Goal: Task Accomplishment & Management: Manage account settings

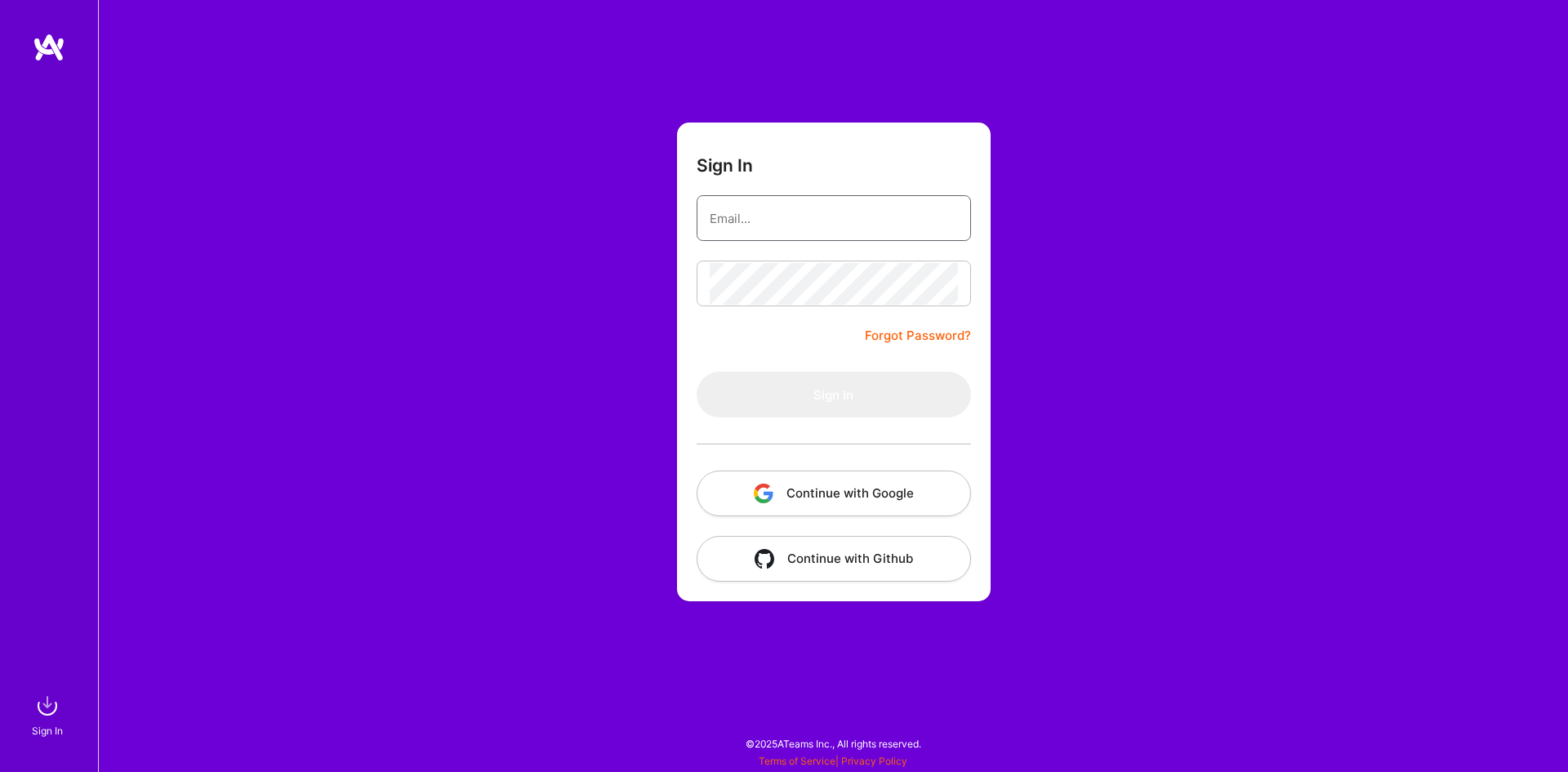
type input "[PERSON_NAME][EMAIL_ADDRESS][PERSON_NAME][PERSON_NAME][DOMAIN_NAME]"
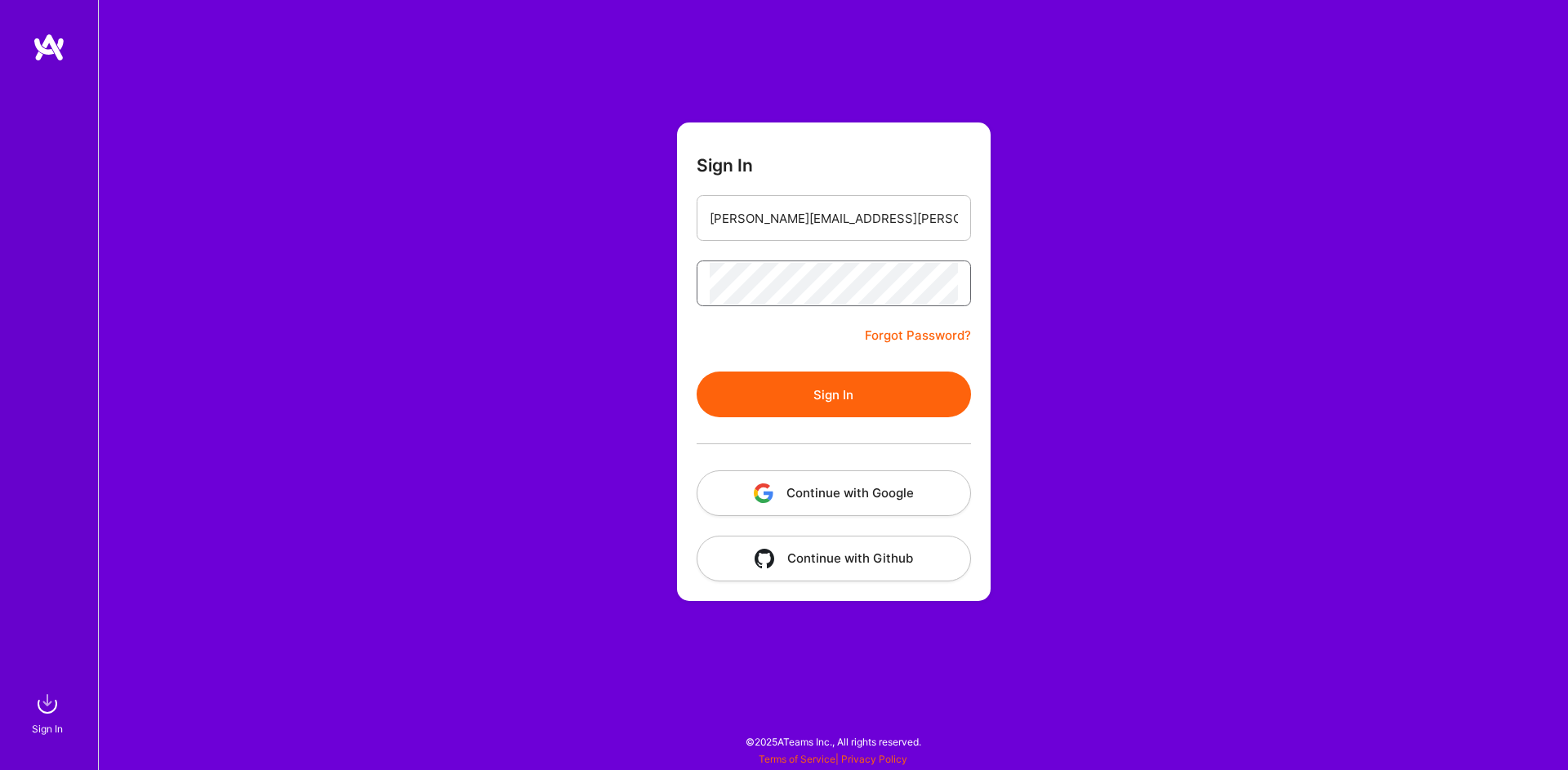
click at [784, 370] on form "Sign In [PERSON_NAME][EMAIL_ADDRESS][PERSON_NAME][PERSON_NAME][DOMAIN_NAME] For…" at bounding box center [834, 362] width 314 height 479
click at [800, 386] on button "Sign In" at bounding box center [834, 395] width 275 height 46
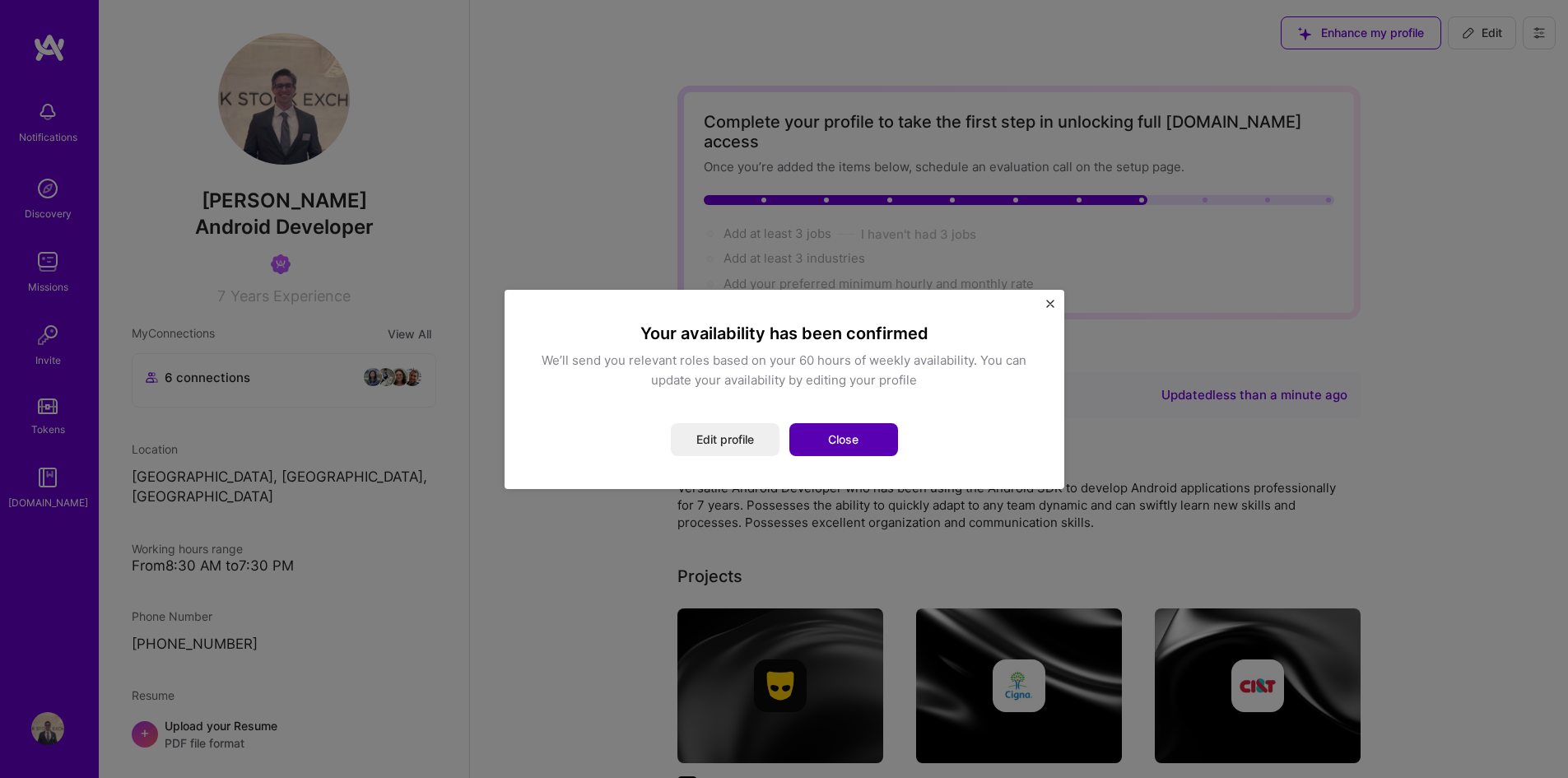
click at [814, 437] on button "Close" at bounding box center [843, 439] width 109 height 33
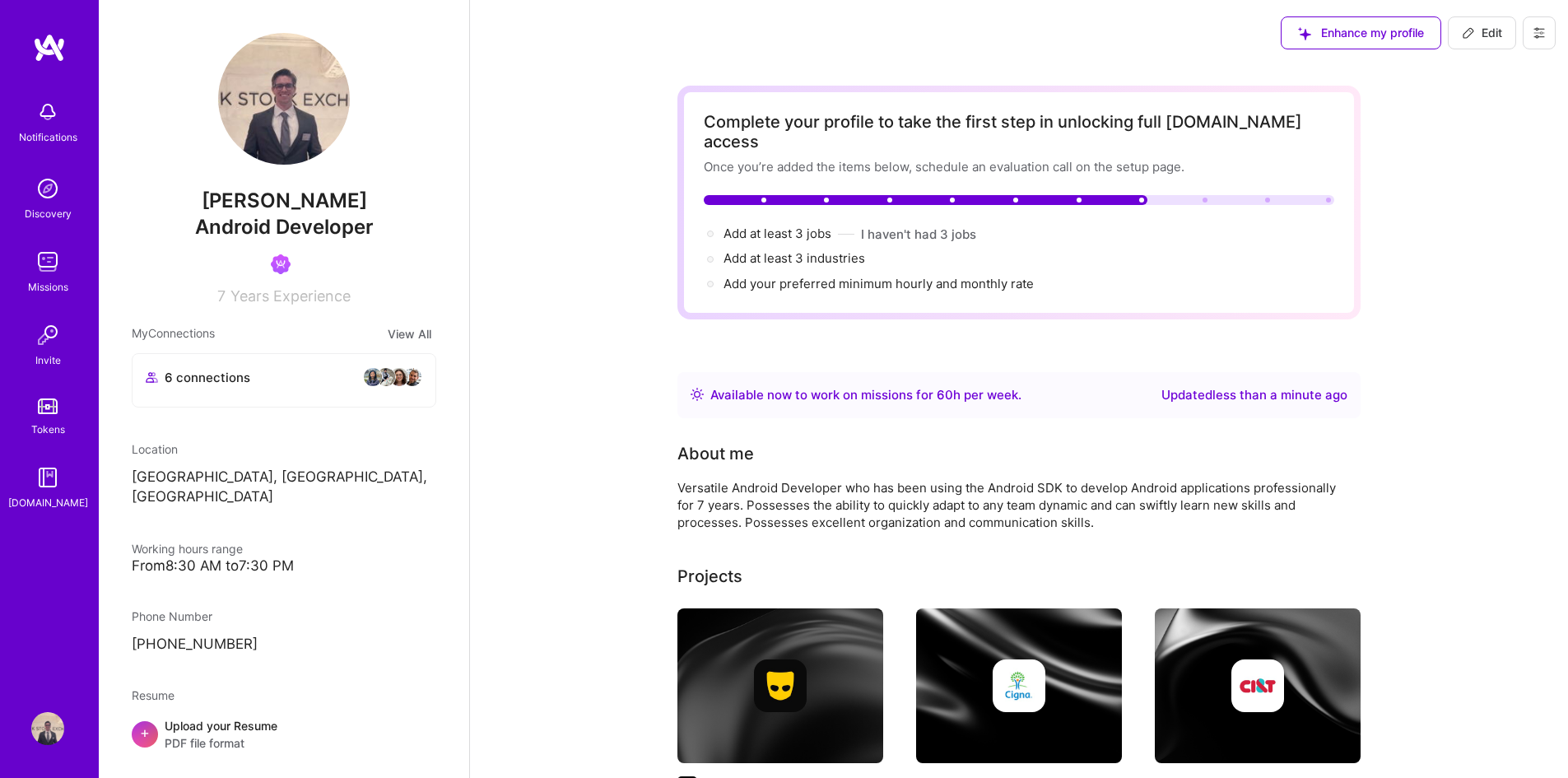
click at [55, 201] on img at bounding box center [47, 188] width 33 height 33
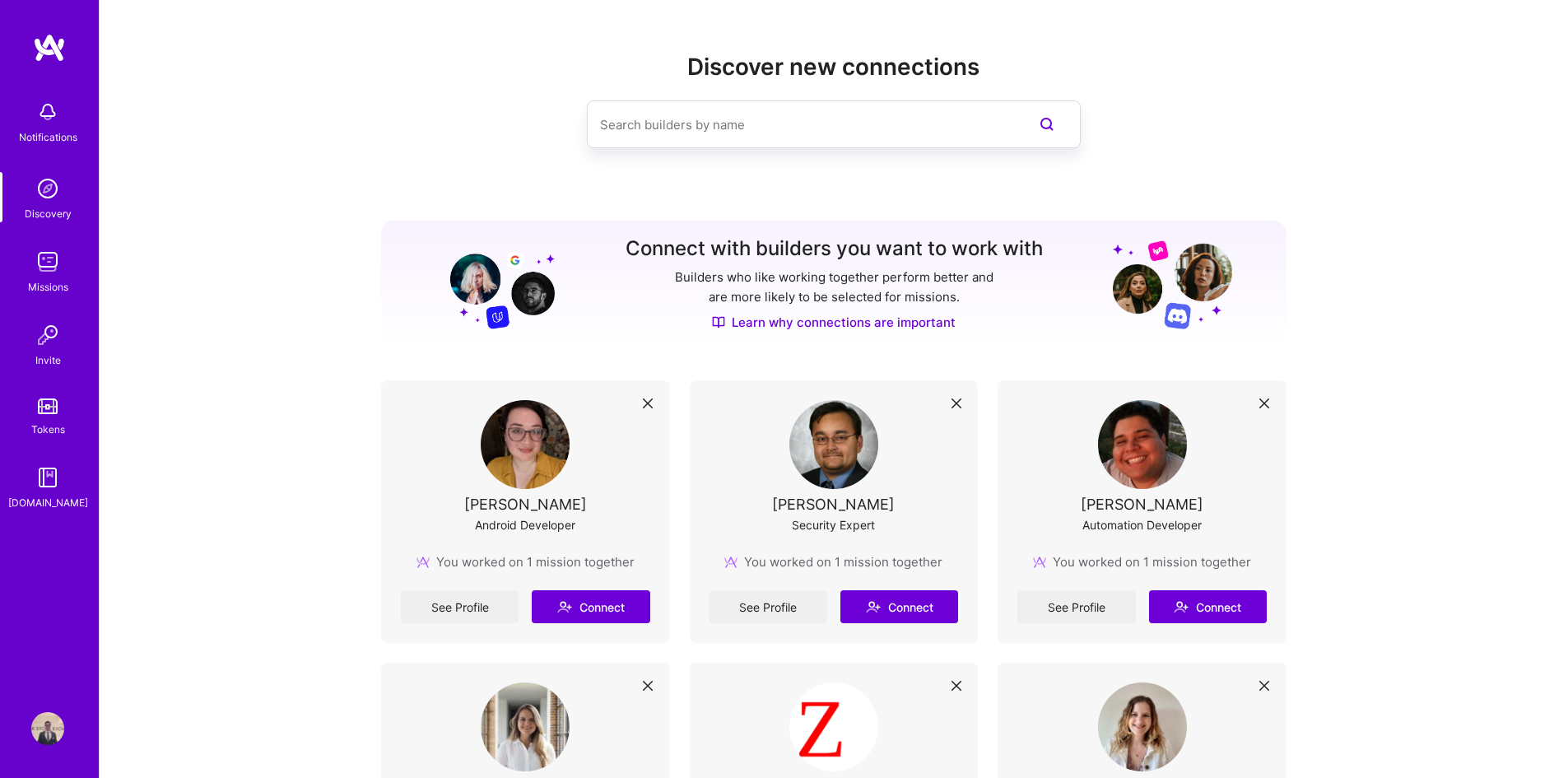
click at [702, 134] on input at bounding box center [801, 124] width 401 height 42
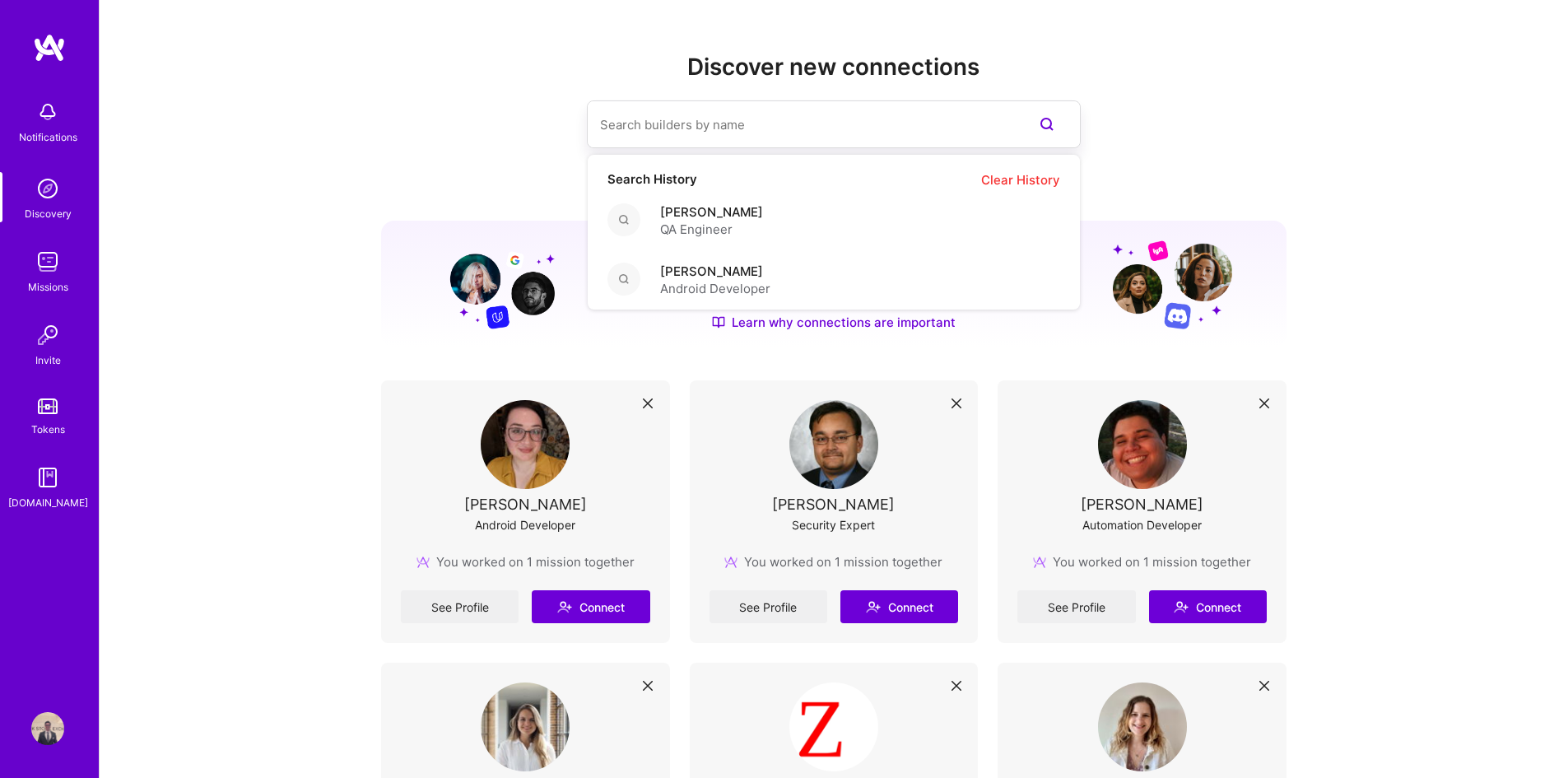
click at [691, 129] on input at bounding box center [801, 124] width 401 height 42
click at [65, 266] on link "Missions" at bounding box center [48, 270] width 102 height 50
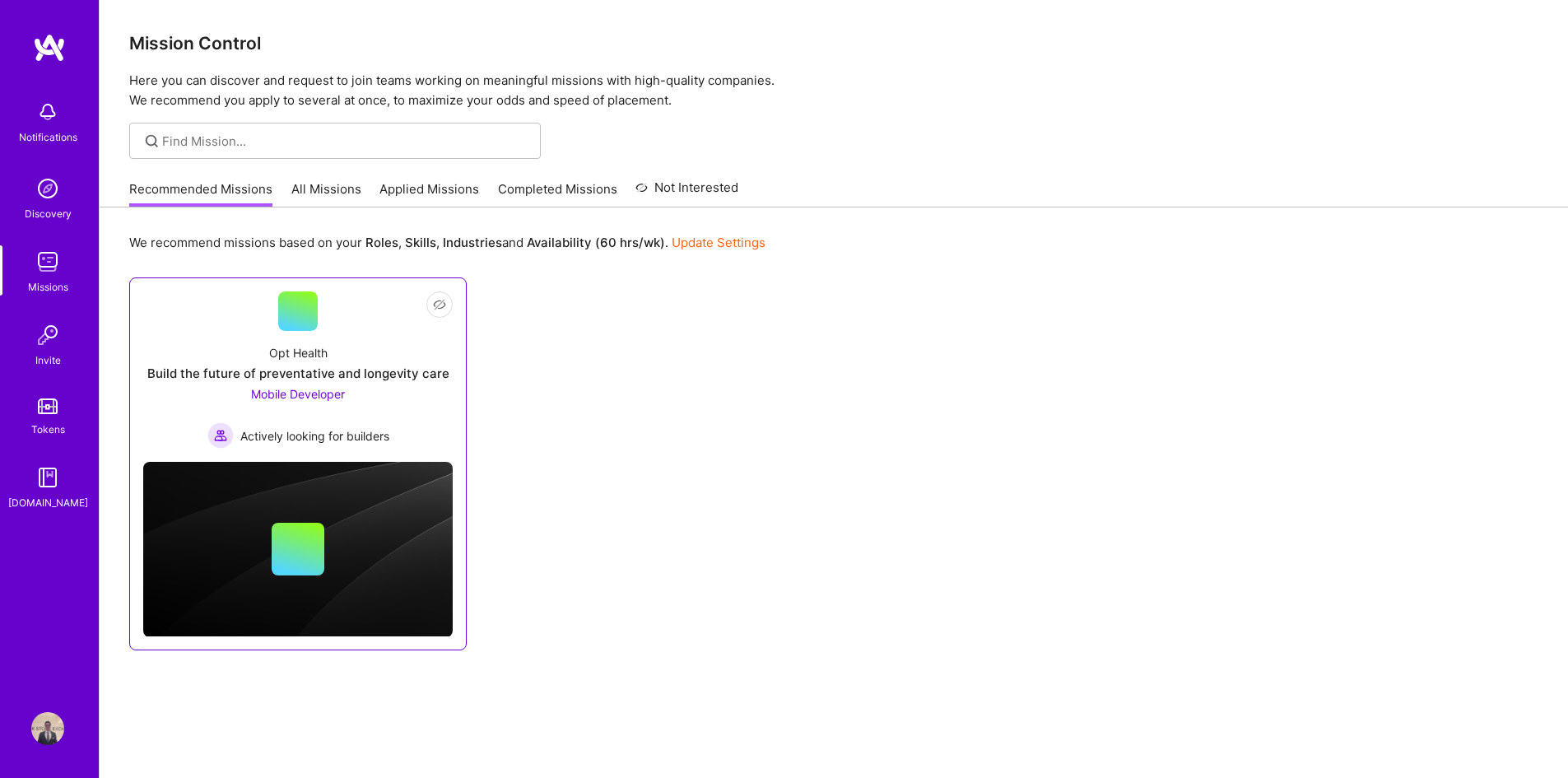
click at [348, 341] on div "Opt Health Build the future of preventative and longevity care Mobile Developer…" at bounding box center [297, 390] width 310 height 118
